Goal: Information Seeking & Learning: Learn about a topic

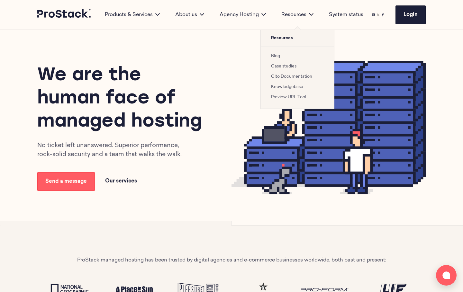
click at [279, 58] on link "Blog" at bounding box center [275, 56] width 9 height 4
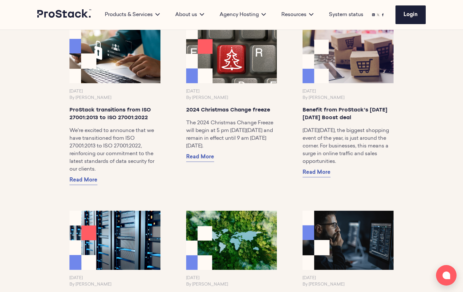
scroll to position [791, 0]
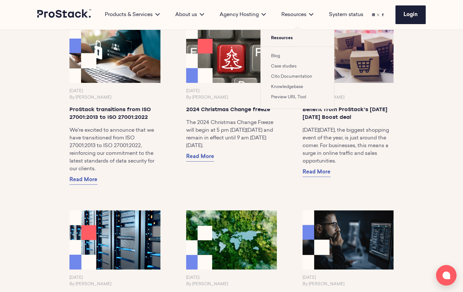
click at [278, 57] on link "Blog" at bounding box center [275, 56] width 9 height 4
click at [298, 15] on div "Resources" at bounding box center [298, 15] width 48 height 8
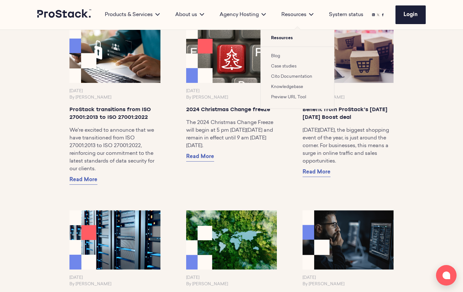
click at [288, 13] on div "Resources" at bounding box center [298, 15] width 48 height 8
click at [285, 39] on span "Resources" at bounding box center [297, 38] width 73 height 17
click at [292, 15] on div "Resources" at bounding box center [298, 15] width 48 height 8
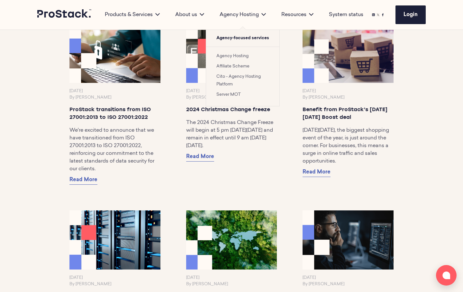
click at [235, 17] on div "Agency Hosting" at bounding box center [243, 15] width 62 height 8
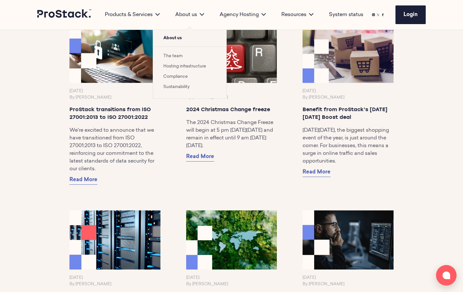
click at [187, 15] on div "About us" at bounding box center [190, 15] width 44 height 8
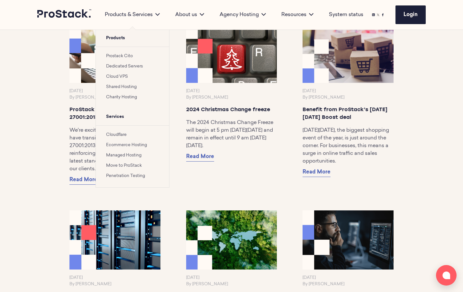
click at [129, 16] on div "Products & Services" at bounding box center [132, 15] width 70 height 8
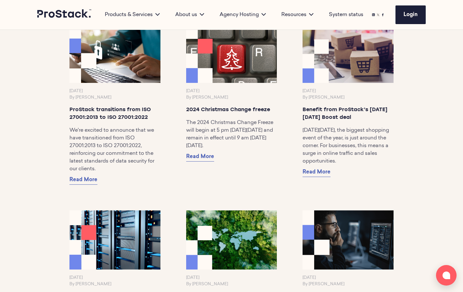
click at [340, 11] on link "System status" at bounding box center [346, 15] width 34 height 8
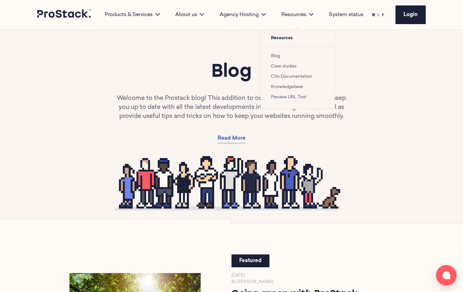
click at [278, 56] on link "Blog" at bounding box center [275, 56] width 9 height 4
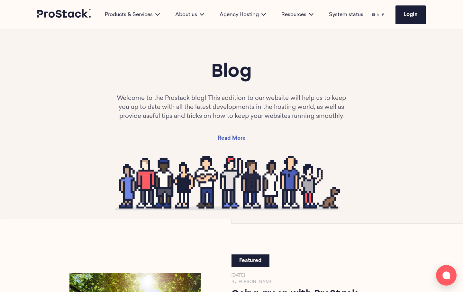
click at [59, 1] on div "Products & Services Products Prostack Cito Dedicated Servers Cloud VPS Shared H…" at bounding box center [231, 15] width 388 height 30
click at [68, 13] on icon at bounding box center [64, 13] width 55 height 8
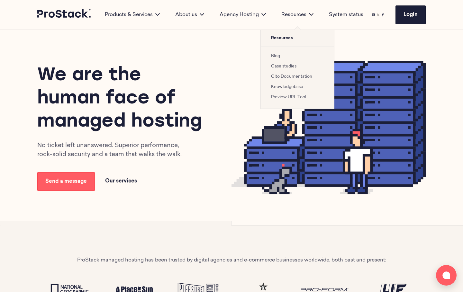
click at [275, 57] on link "Blog" at bounding box center [275, 56] width 9 height 4
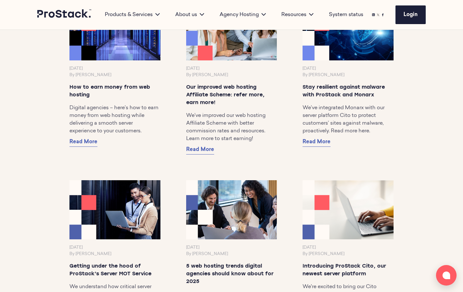
scroll to position [585, 0]
